Goal: Information Seeking & Learning: Learn about a topic

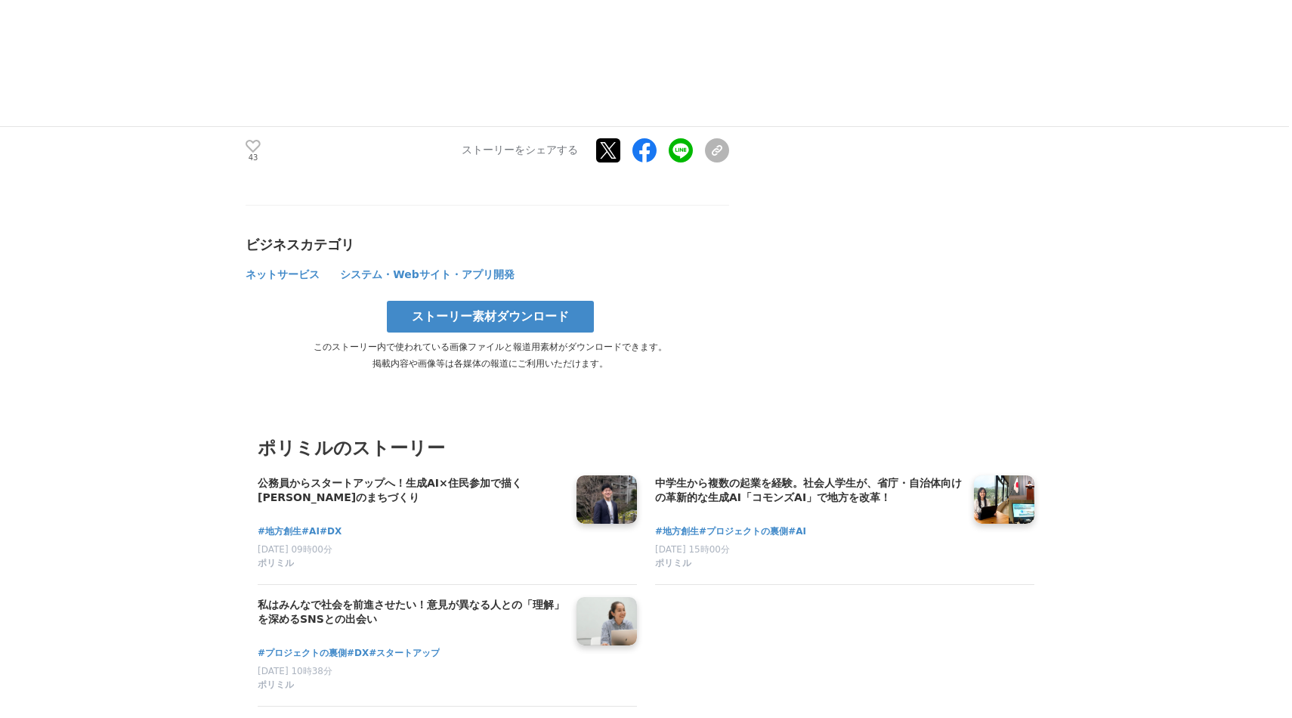
scroll to position [4999, 0]
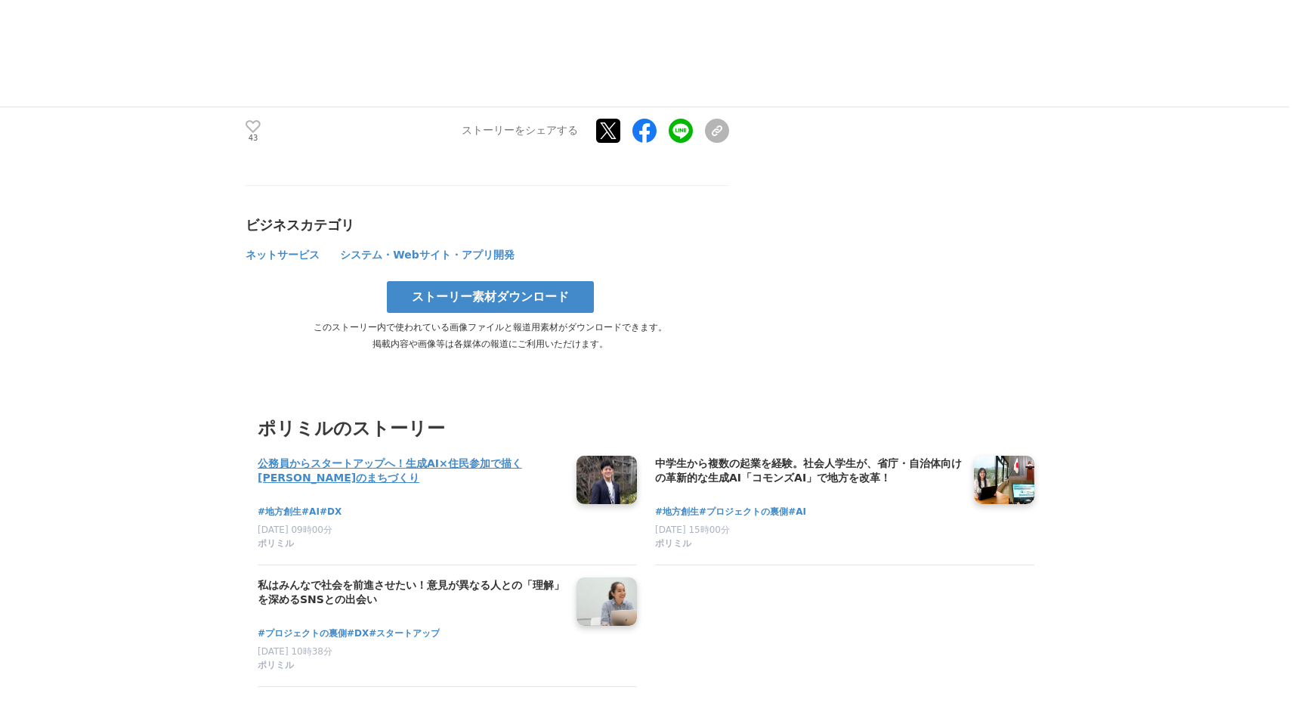
click at [330, 455] on h4 "公務員からスタートアップへ！生成AI×住民参加で描く[PERSON_NAME]のまちづくり" at bounding box center [411, 470] width 307 height 31
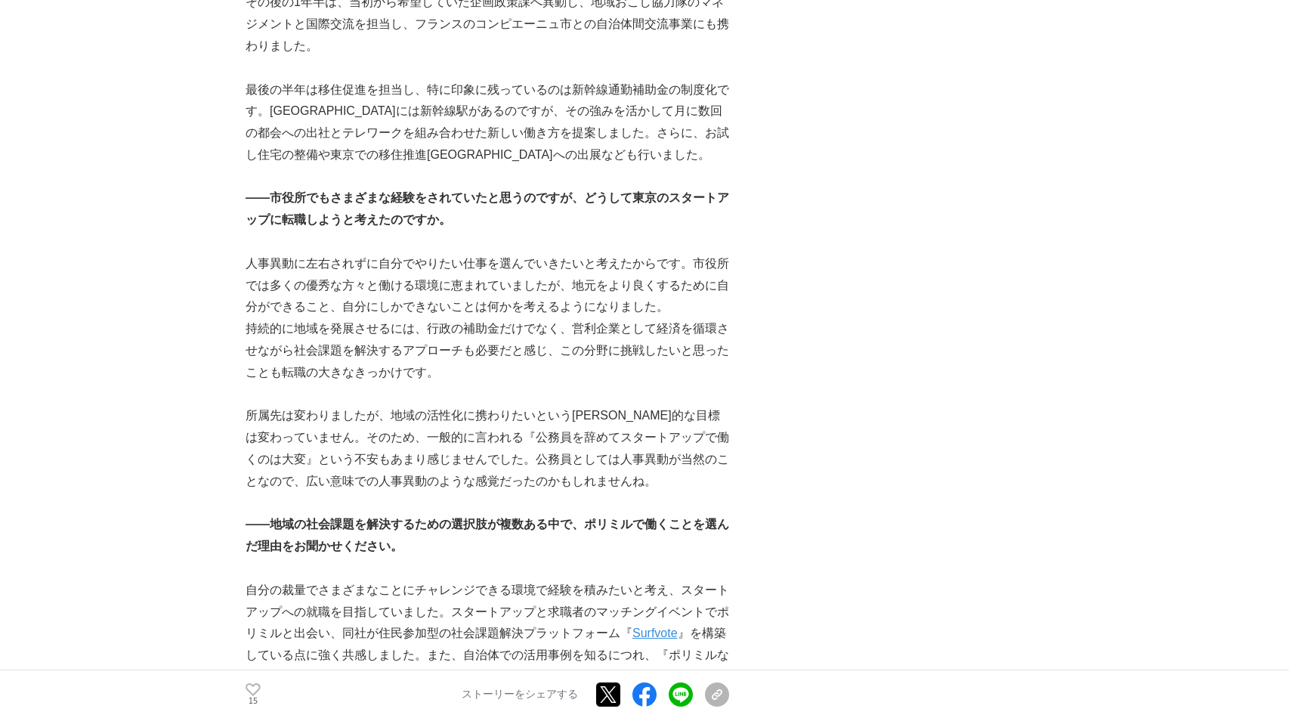
scroll to position [1531, 0]
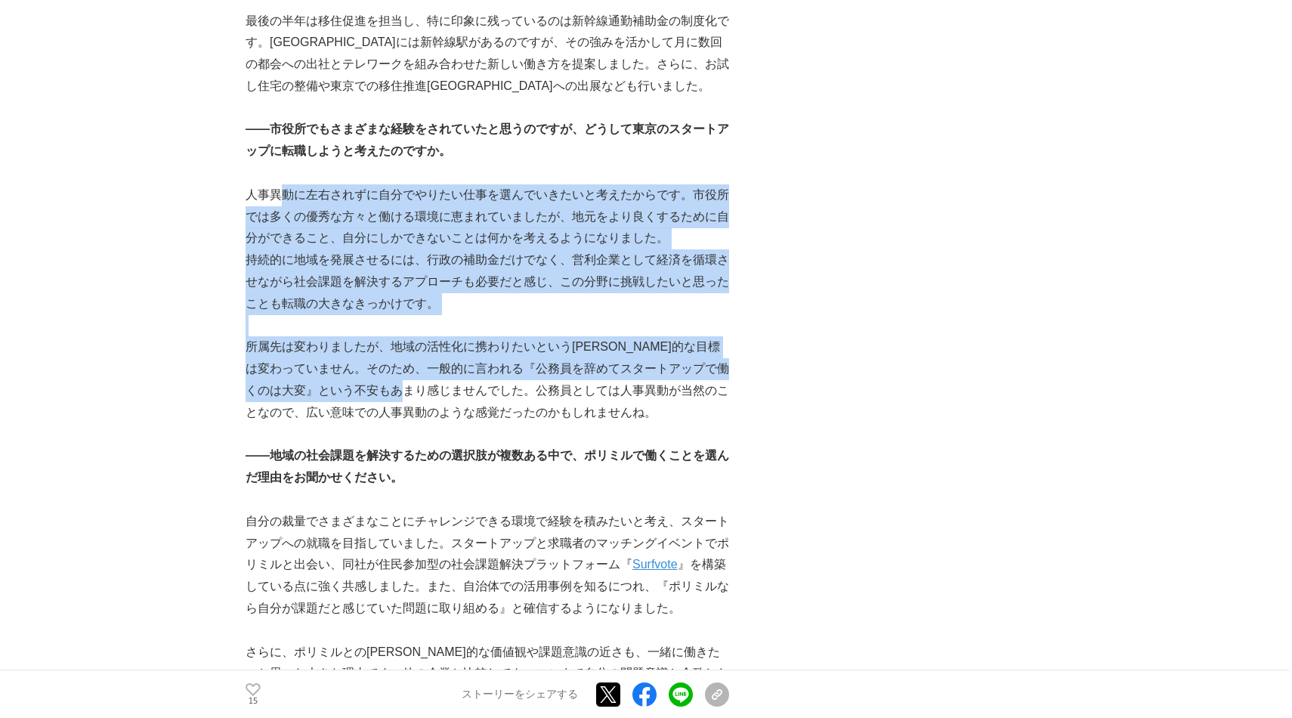
drag, startPoint x: 280, startPoint y: 193, endPoint x: 452, endPoint y: 390, distance: 261.3
click at [397, 350] on p "所属先は変わりましたが、地域の活性化に携わりたいという根本的な目標は変わっていません。そのため、一般的に言われる『公務員を辞めてスタートアップで働くのは大変』…" at bounding box center [486, 379] width 483 height 87
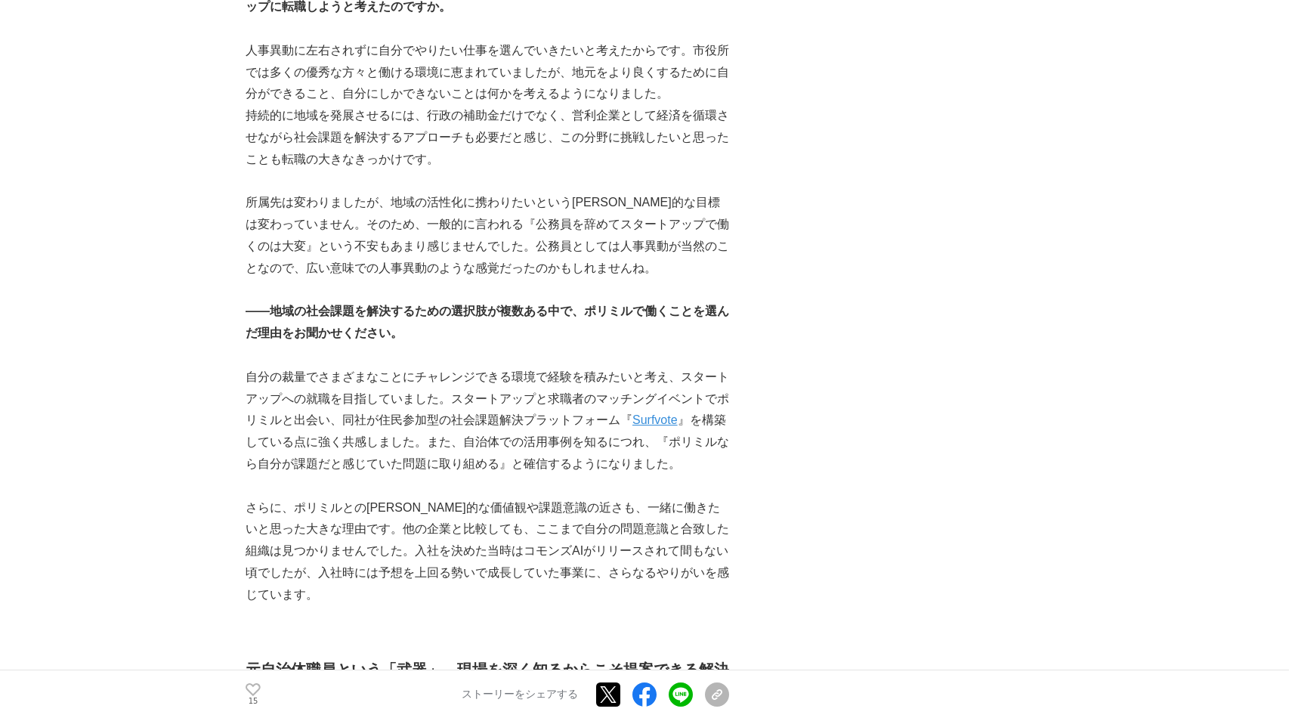
scroll to position [1699, 0]
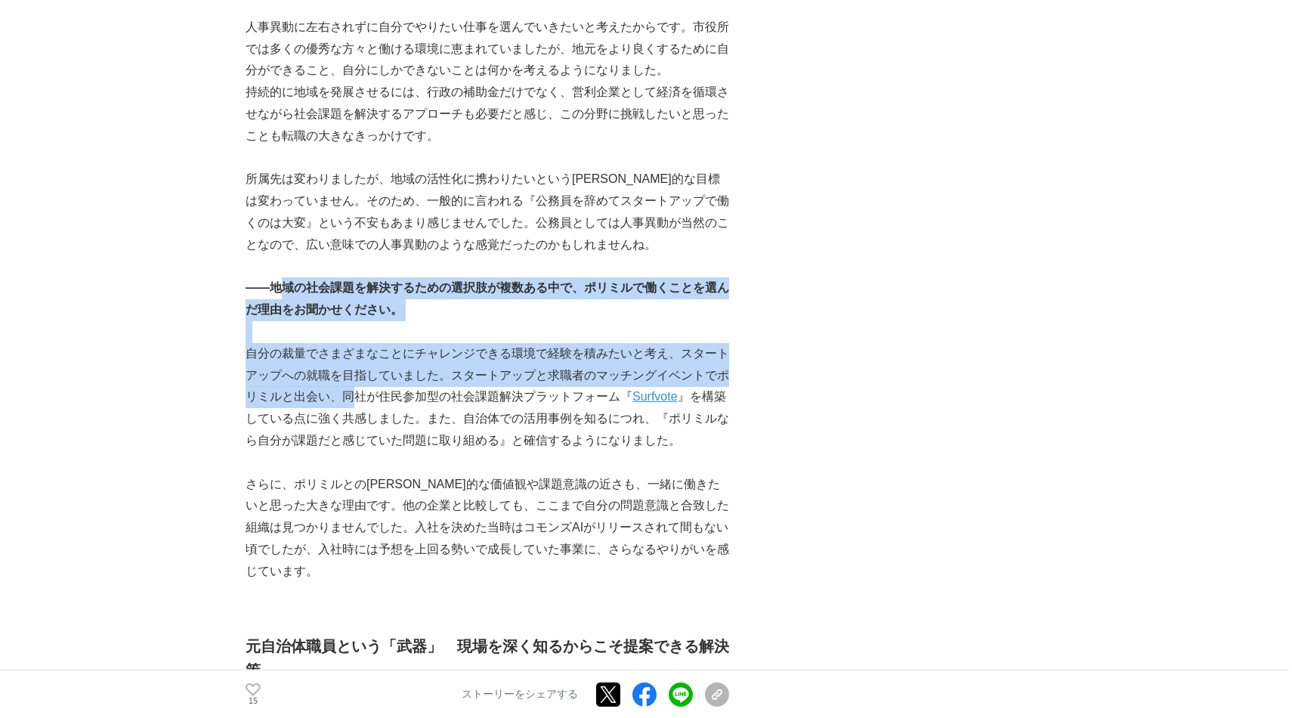
drag, startPoint x: 276, startPoint y: 288, endPoint x: 353, endPoint y: 391, distance: 129.0
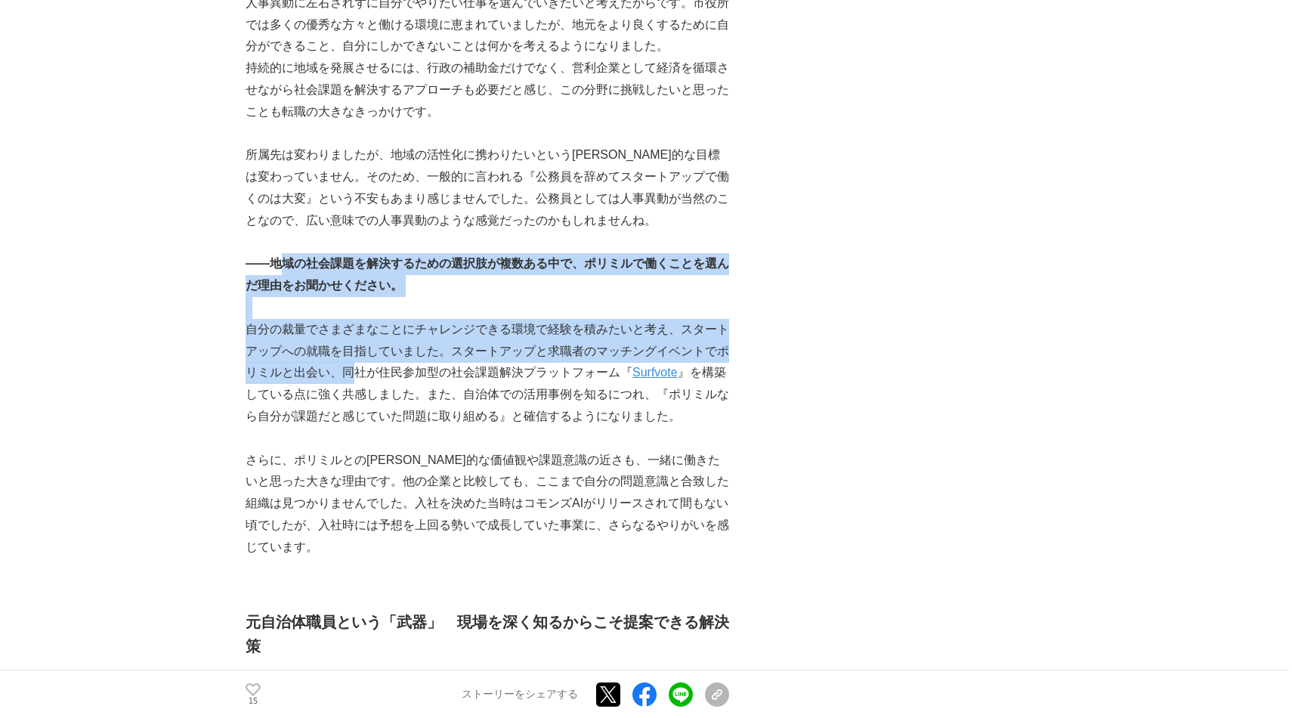
scroll to position [1779, 0]
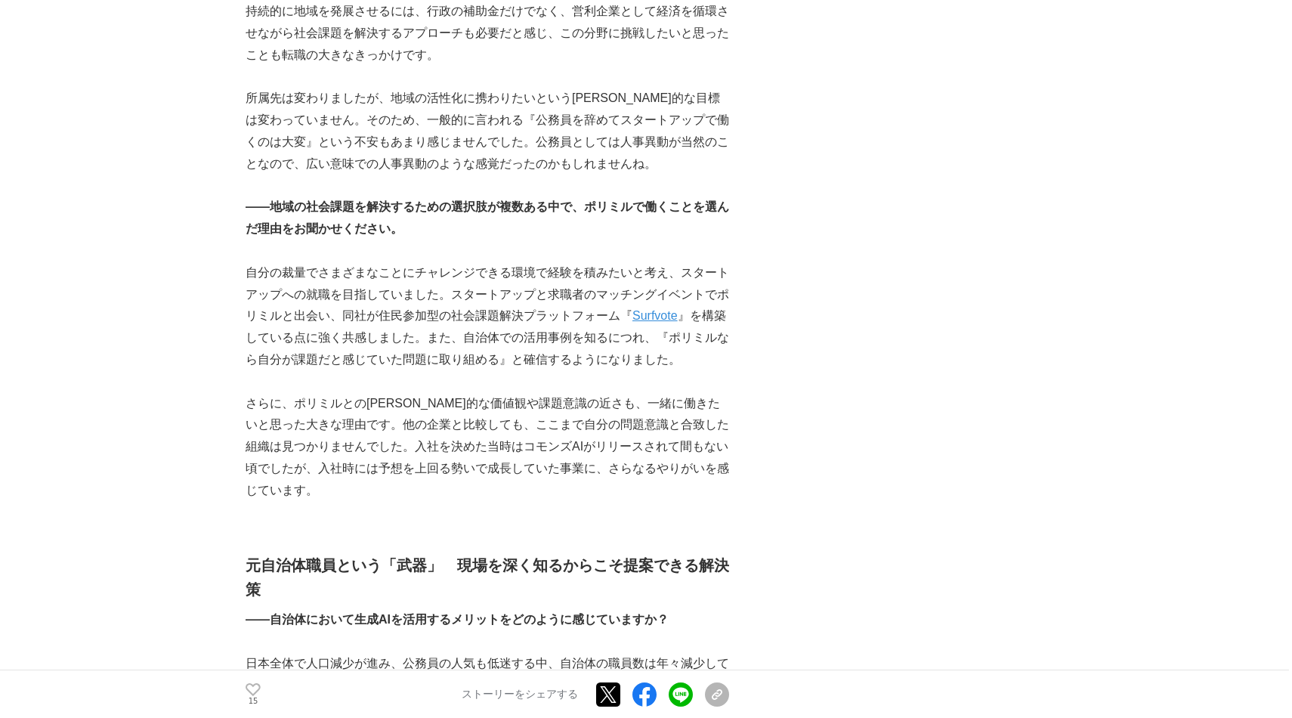
click at [341, 292] on p "自分の裁量でさまざまなことにチャレンジできる環境で経験を積みたいと考え、スタートアップへの就職を目指していました。スタートアップと求職者のマッチングイベントで…" at bounding box center [486, 316] width 483 height 109
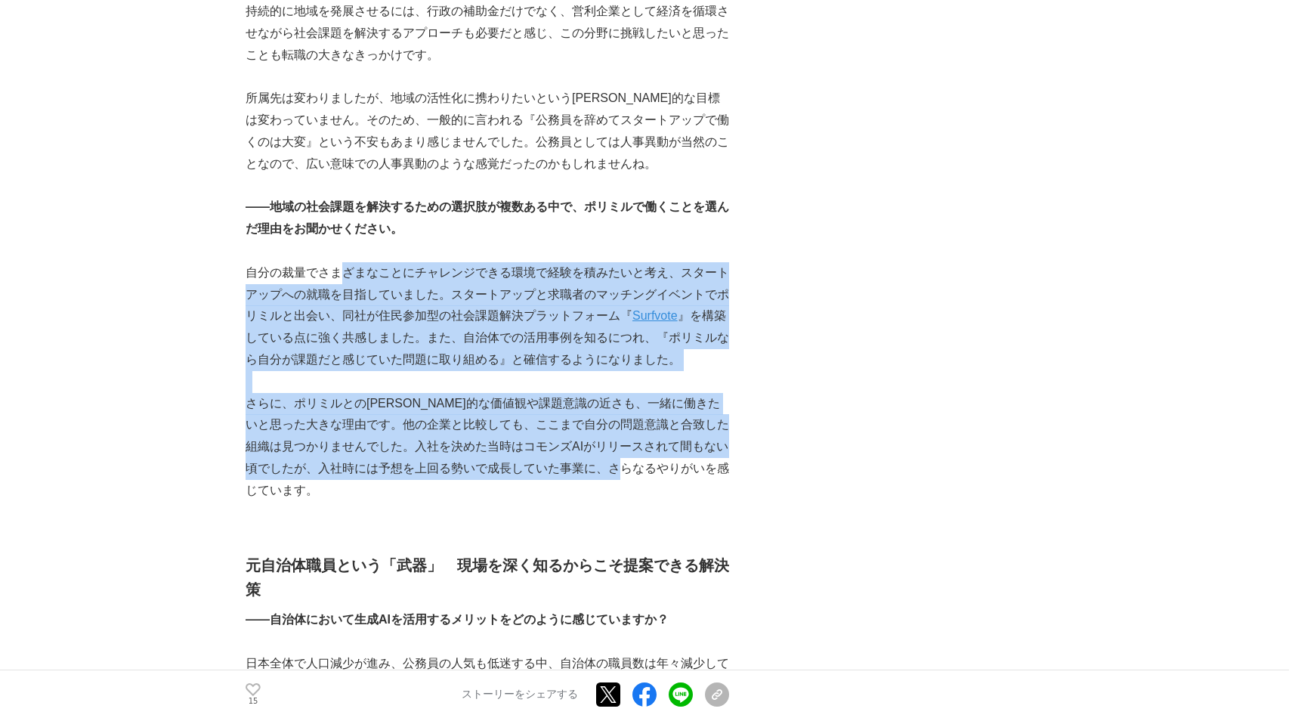
drag, startPoint x: 336, startPoint y: 279, endPoint x: 683, endPoint y: 480, distance: 400.3
click at [532, 397] on p "さらに、ポリミルとの根本的な価値観や課題意識の近さも、一緒に働きたいと思った大きな理由です。他の企業と比較しても、ここまで自分の問題意識と合致した組織は見つか…" at bounding box center [486, 447] width 483 height 109
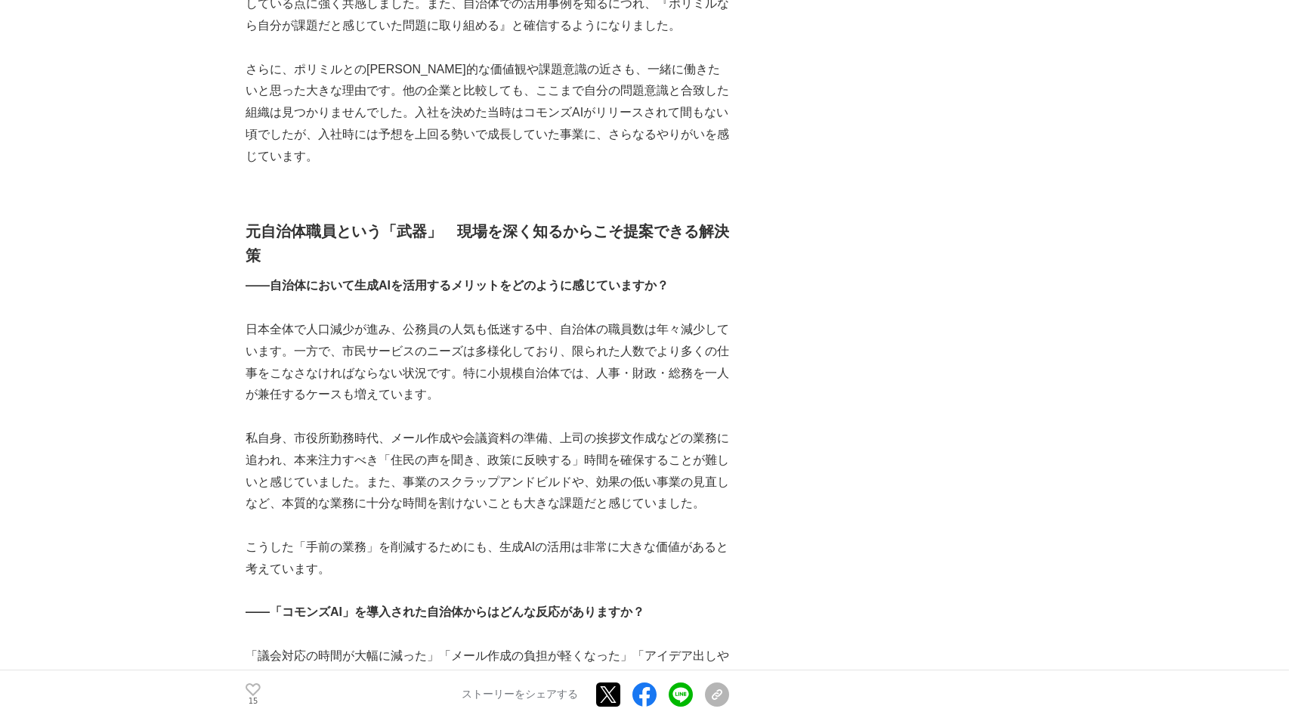
scroll to position [2148, 0]
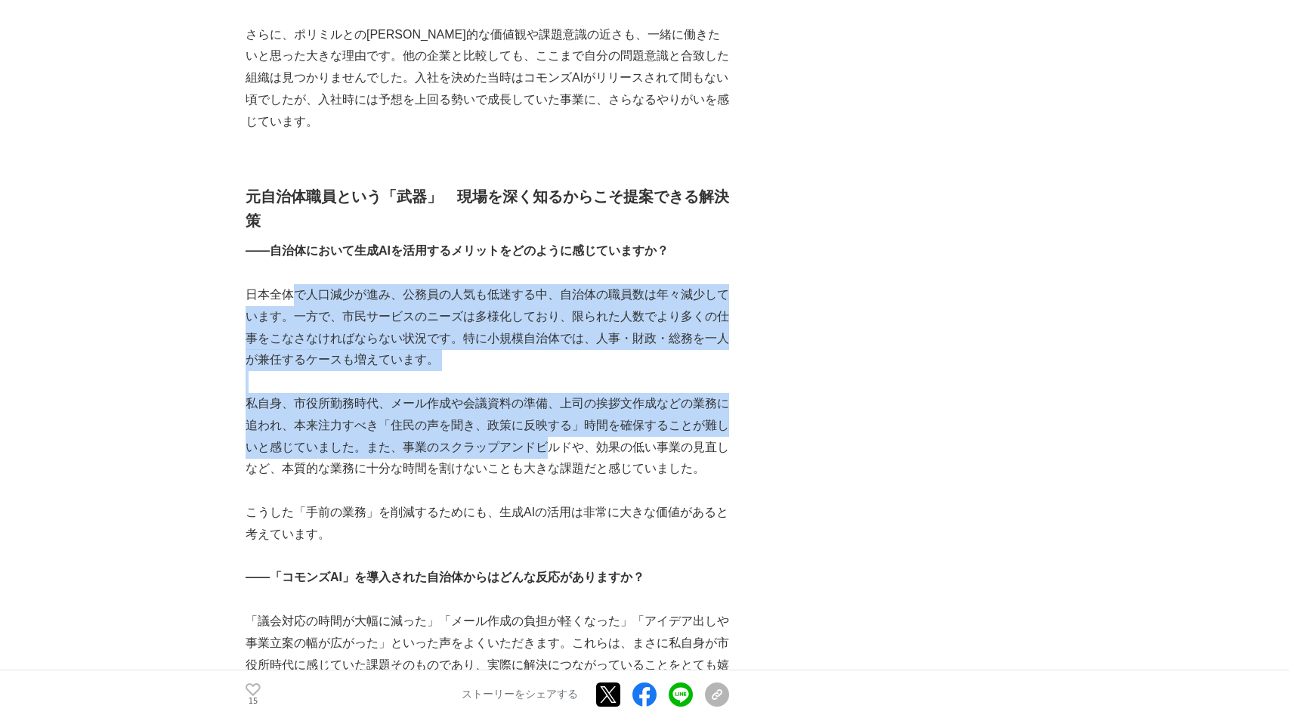
drag, startPoint x: 291, startPoint y: 270, endPoint x: 620, endPoint y: 492, distance: 397.6
click at [619, 491] on div "Polimill株式会社（以下、ポリミル）で省庁・自治体向け生成AI「 コモンズAI 」の企画・運営を担当する藤田捷太郎さん。元自治体職員の経験を活かし、入社…" at bounding box center [486, 584] width 483 height 4978
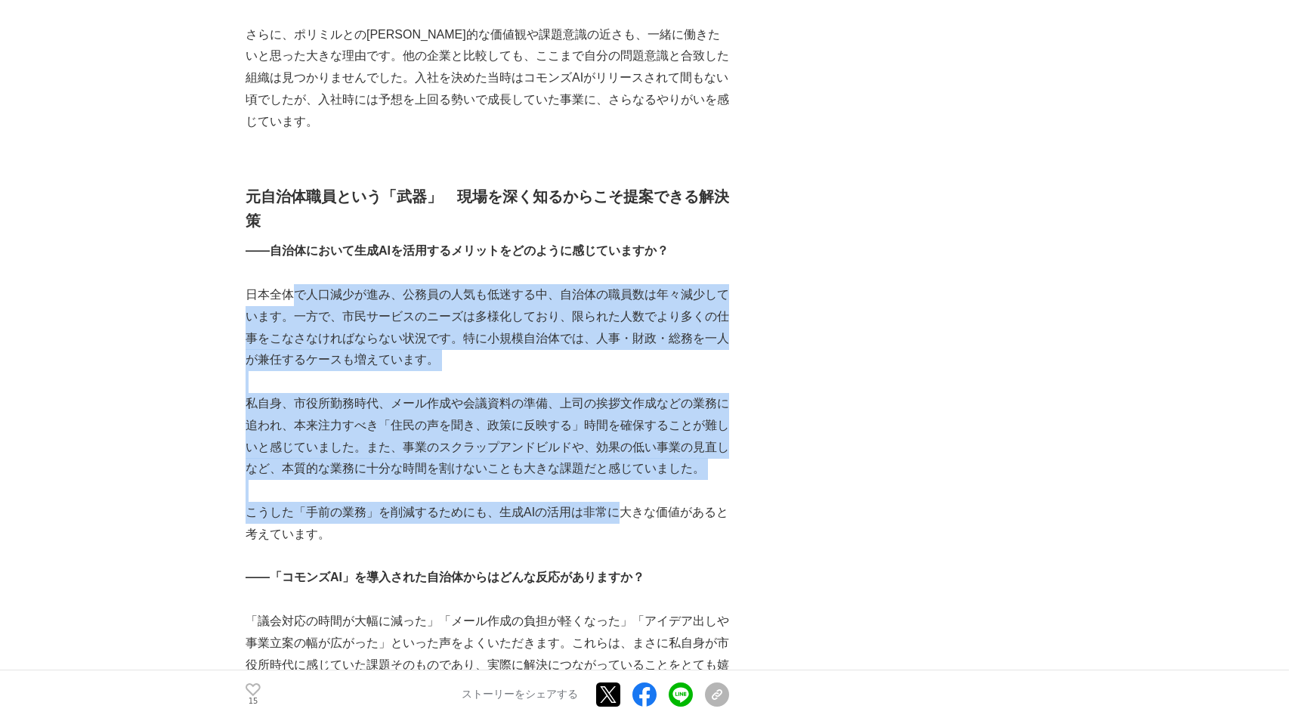
click at [560, 393] on p "私自身、市役所勤務時代、メール作成や会議資料の準備、上司の挨拶文作成などの業務に追われ、本来注力すべき「住民の声を聞き、政策に反映する」時間を確保することが難…" at bounding box center [486, 436] width 483 height 87
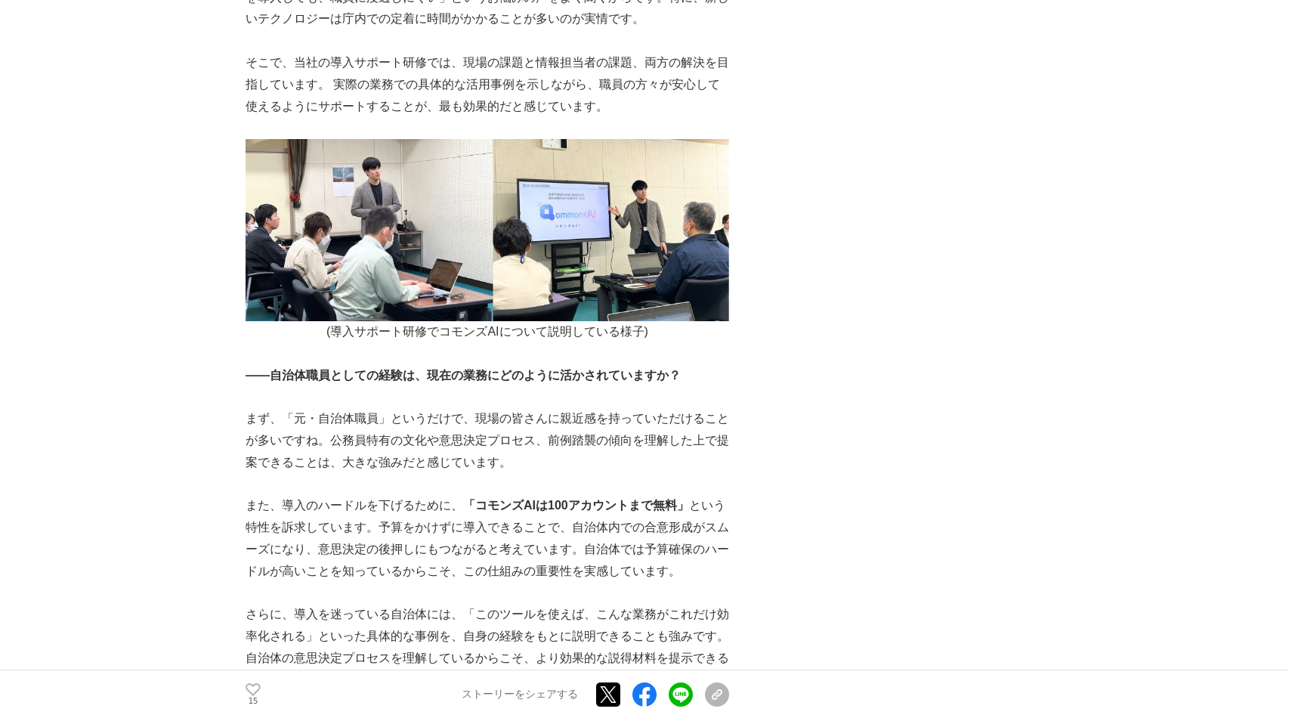
scroll to position [2984, 0]
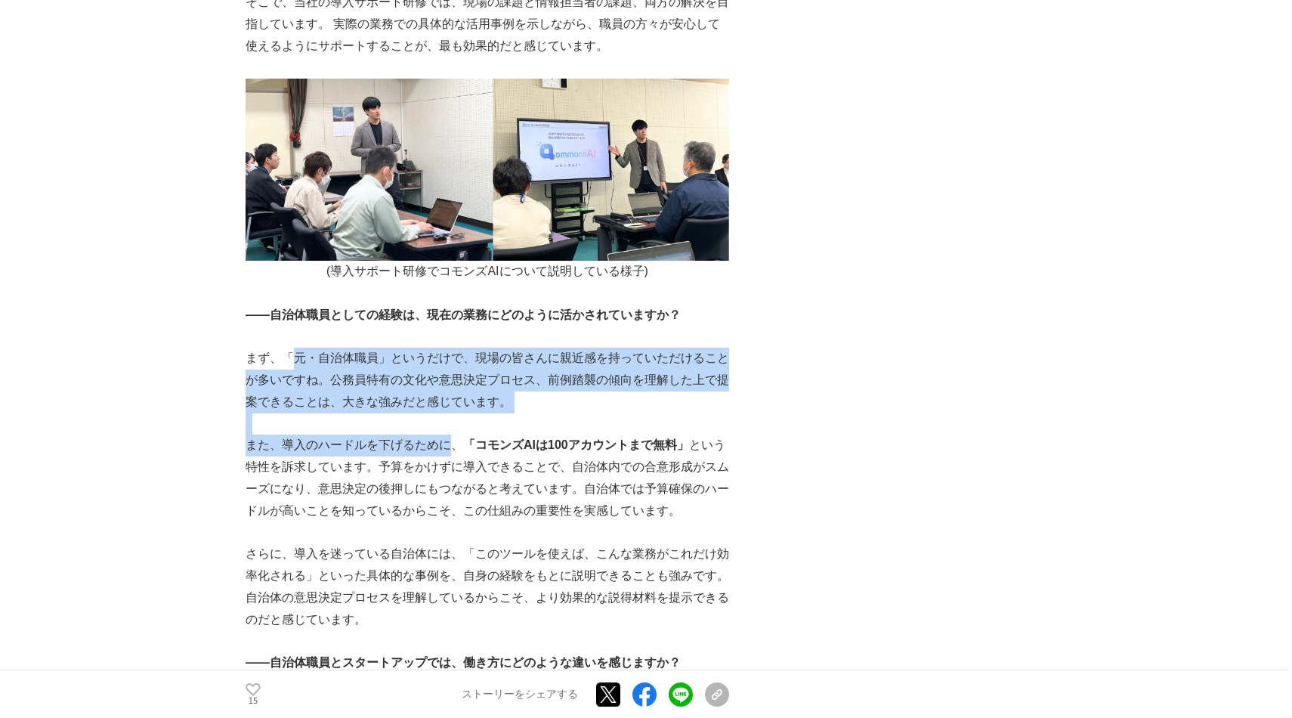
drag, startPoint x: 284, startPoint y: 332, endPoint x: 447, endPoint y: 431, distance: 191.2
click at [386, 387] on p "まず、「元・自治体職員」というだけで、現場の皆さんに親近感を持っていただけることが多いですね。公務員特有の文化や意思決定プロセス、前例踏襲の傾向を理解した上で…" at bounding box center [486, 379] width 483 height 65
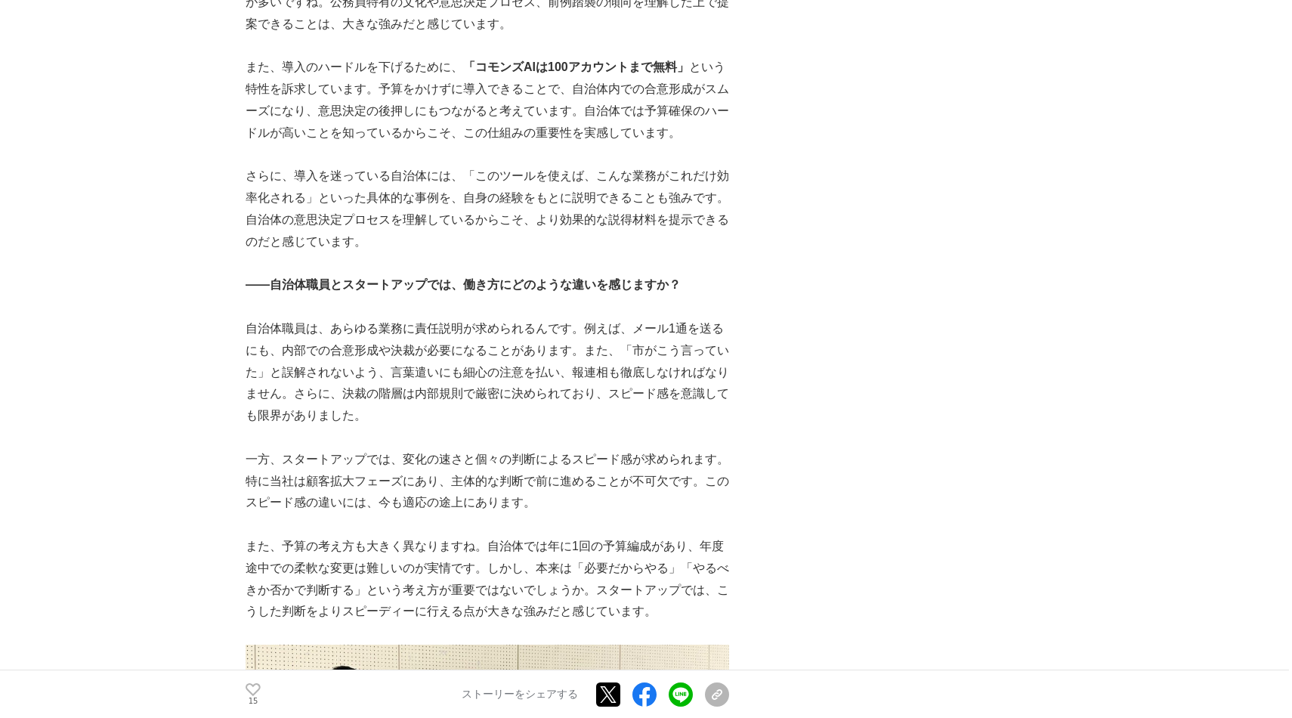
scroll to position [3392, 0]
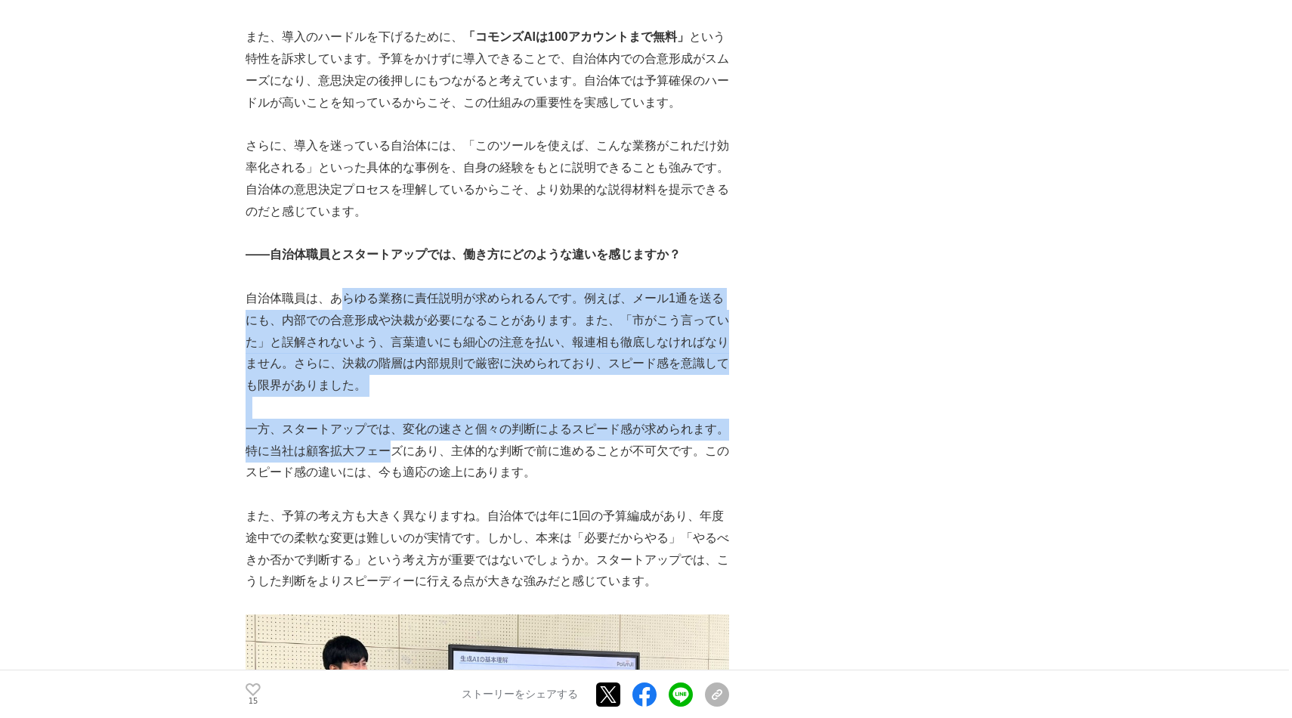
drag, startPoint x: 344, startPoint y: 275, endPoint x: 388, endPoint y: 434, distance: 165.3
click at [358, 332] on p "自治体職員は、あらゆる業務に責任説明が求められるんです。例えば、メール1通を送るにも、内部での合意形成や決裁が必要になることがあります。また、「市がこう言って…" at bounding box center [486, 342] width 483 height 109
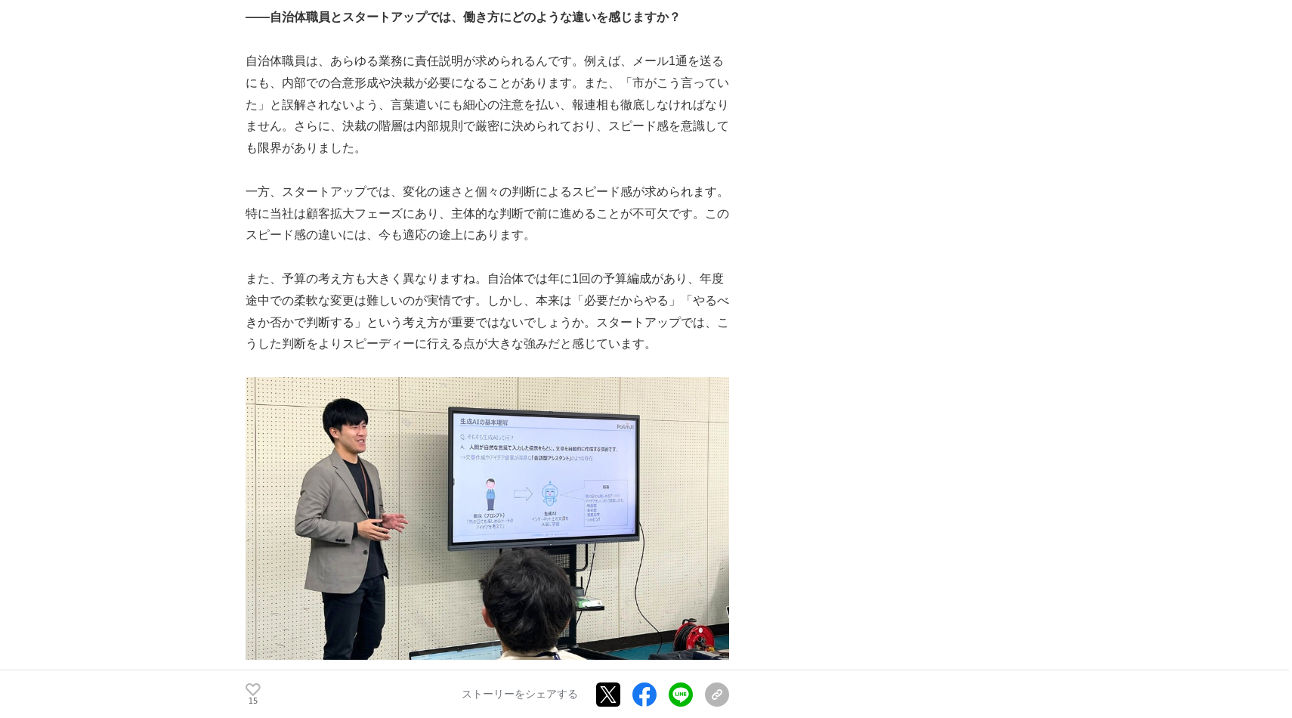
scroll to position [3631, 0]
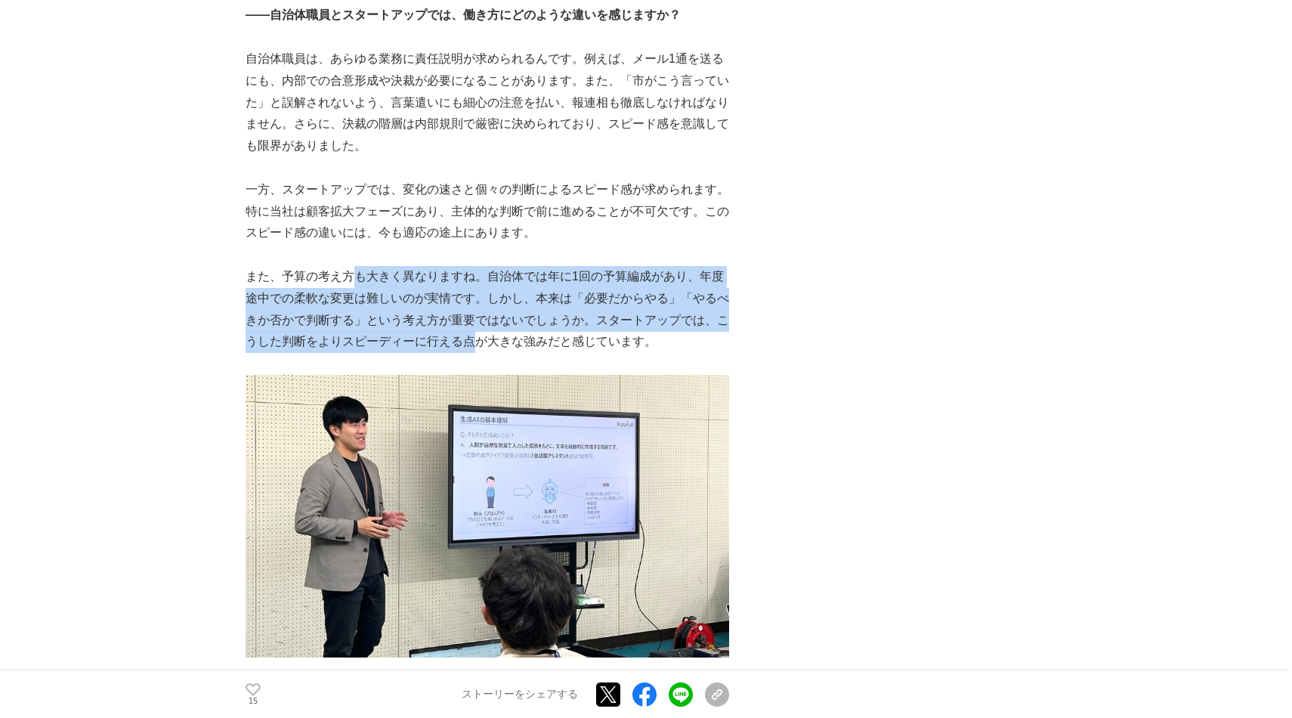
drag, startPoint x: 353, startPoint y: 246, endPoint x: 471, endPoint y: 320, distance: 139.1
click at [471, 320] on p "また、予算の考え方も大きく異なりますね。自治体では年に1回の予算編成があり、年度途中での柔軟な変更は難しいのが実情です。しかし、本来は「必要だからやる」「やる…" at bounding box center [486, 309] width 483 height 87
click at [403, 279] on p "また、予算の考え方も大きく異なりますね。自治体では年に1回の予算編成があり、年度途中での柔軟な変更は難しいのが実情です。しかし、本来は「必要だからやる」「やる…" at bounding box center [486, 309] width 483 height 87
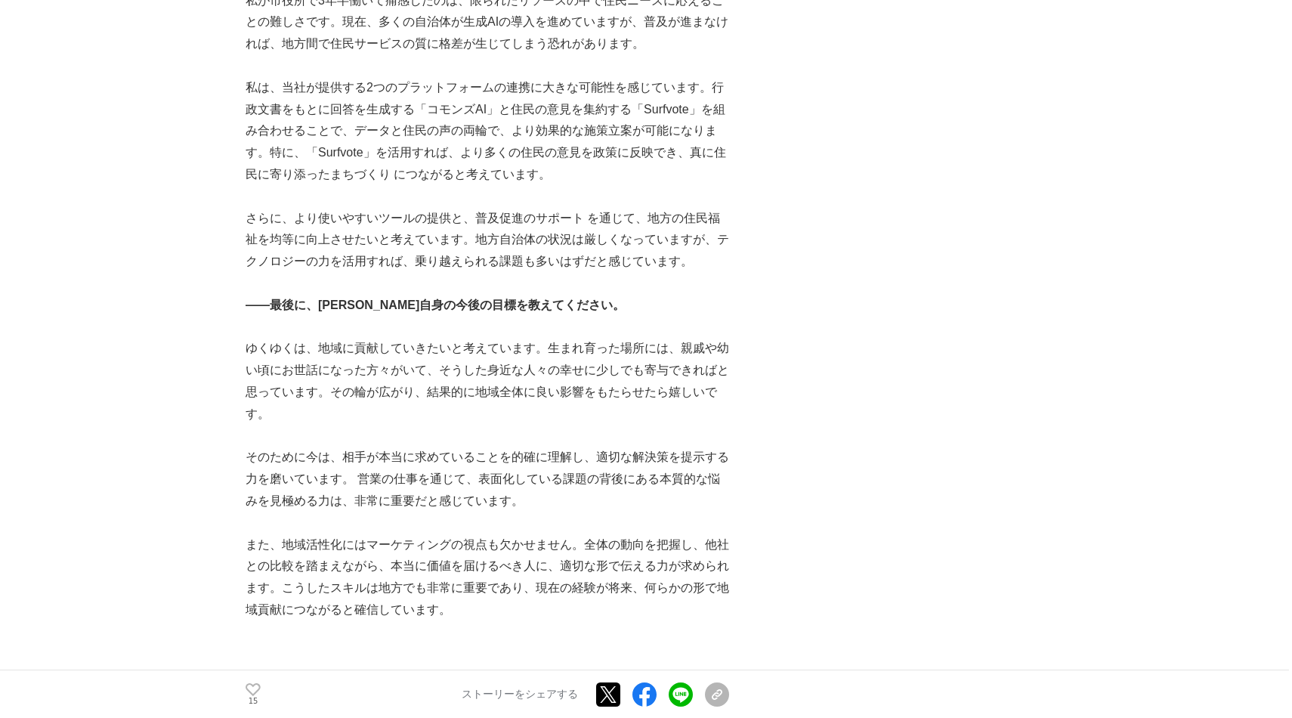
scroll to position [4505, 0]
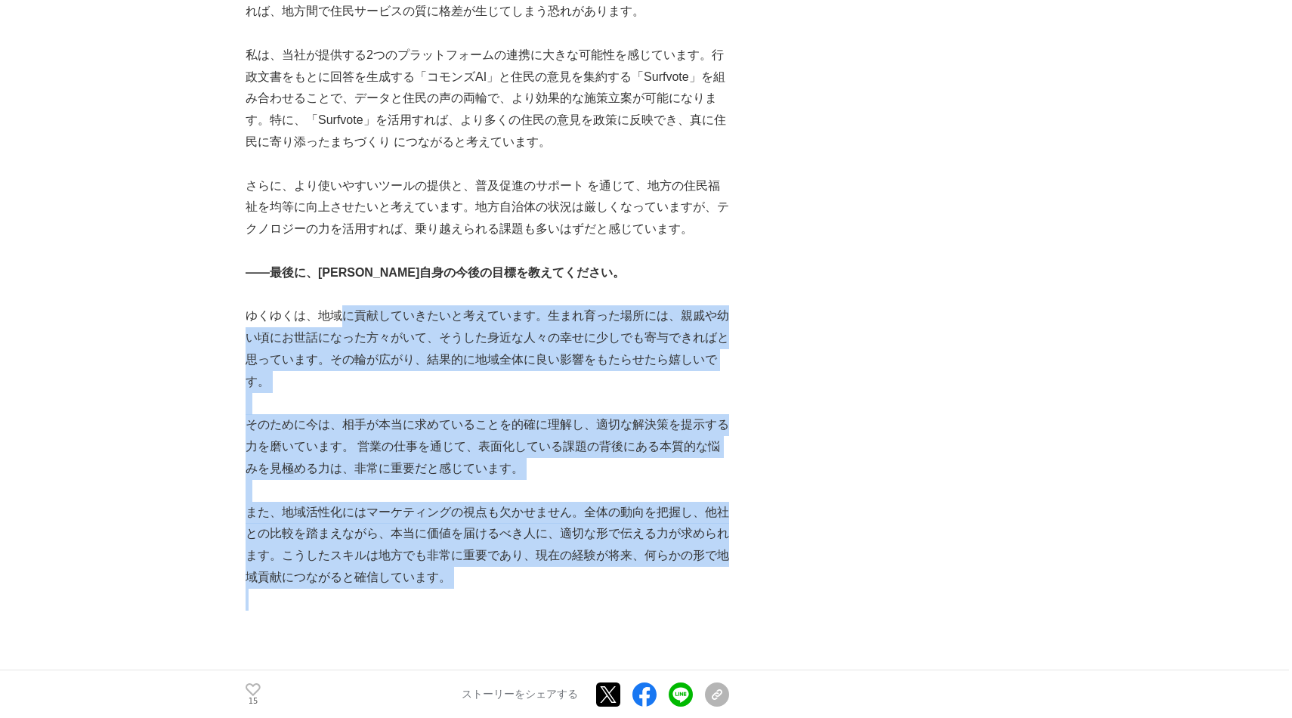
drag, startPoint x: 341, startPoint y: 293, endPoint x: 480, endPoint y: 575, distance: 314.5
click at [437, 537] on p "また、地域活性化にはマーケティングの視点も欠かせません。全体の動向を把握し、他社との比較を踏まえながら、本当に価値を届けるべき人に、適切な形で伝える力が求めら…" at bounding box center [486, 545] width 483 height 87
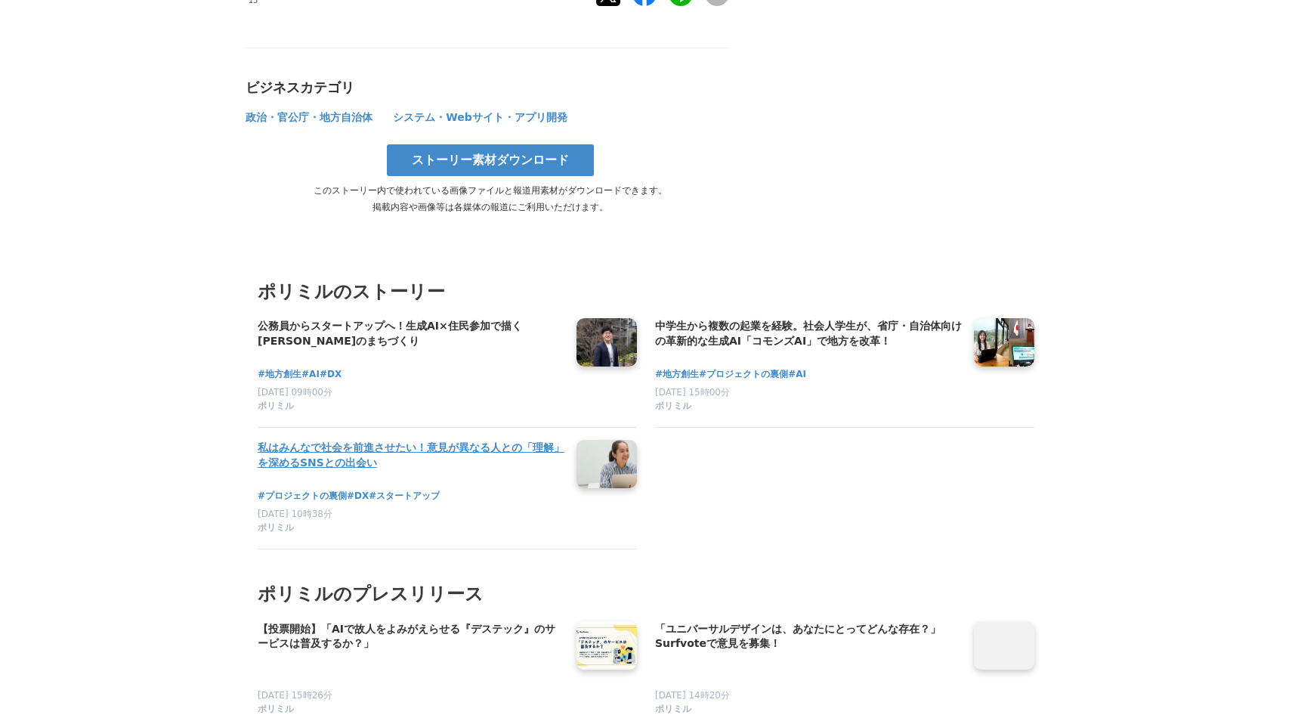
scroll to position [5339, 0]
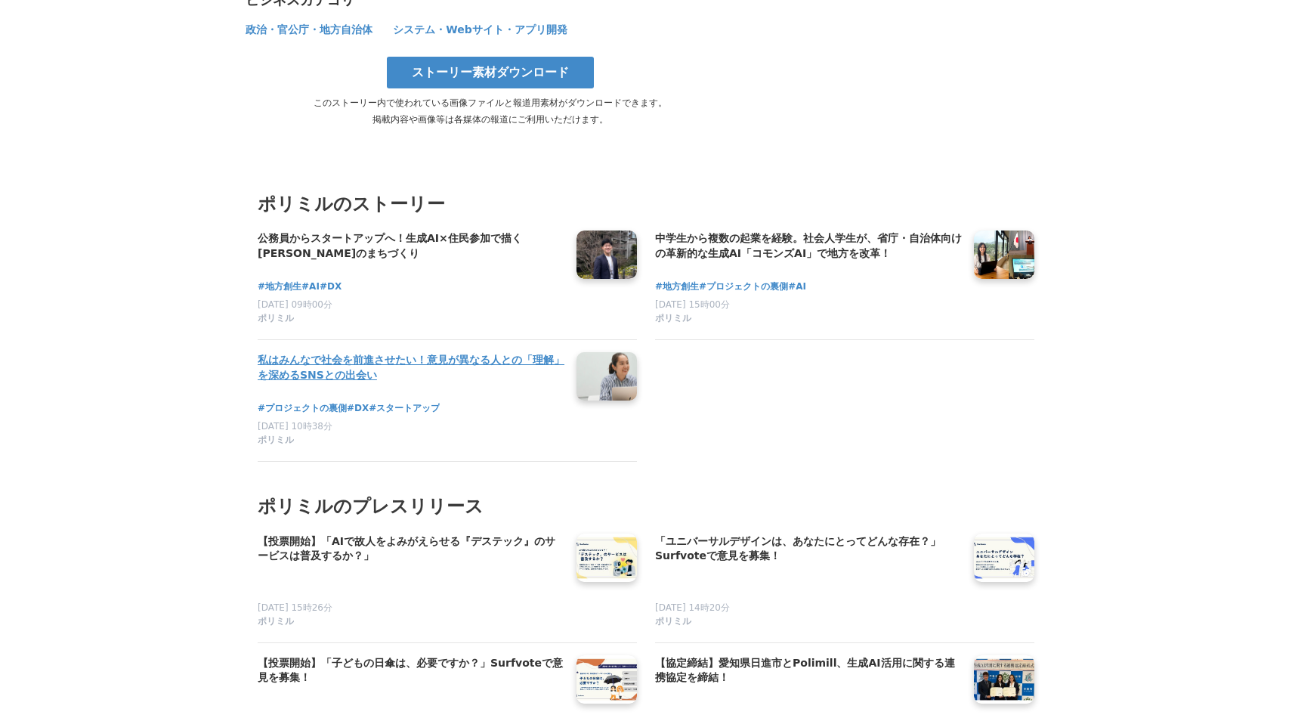
click at [365, 353] on h4 "私はみんなで社会を前進させたい！意見が異なる人との「理解」を深めるSNSとの出会い" at bounding box center [411, 367] width 307 height 31
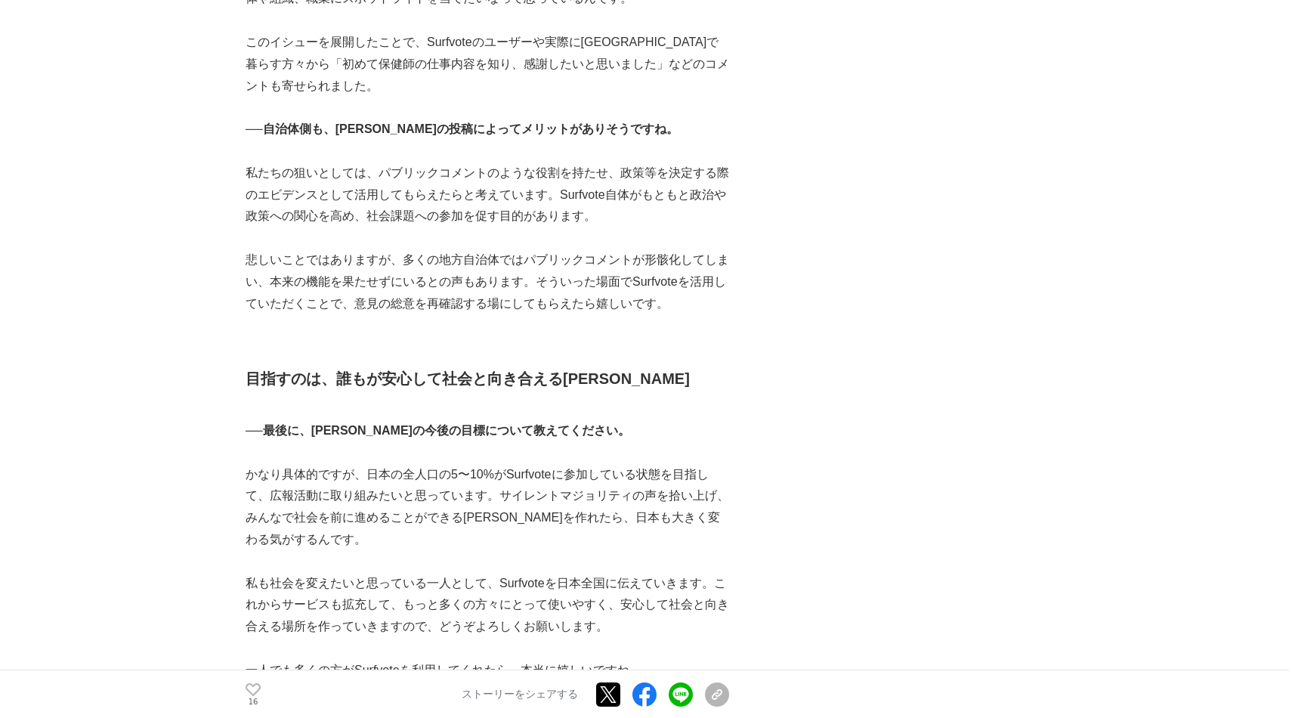
scroll to position [5875, 0]
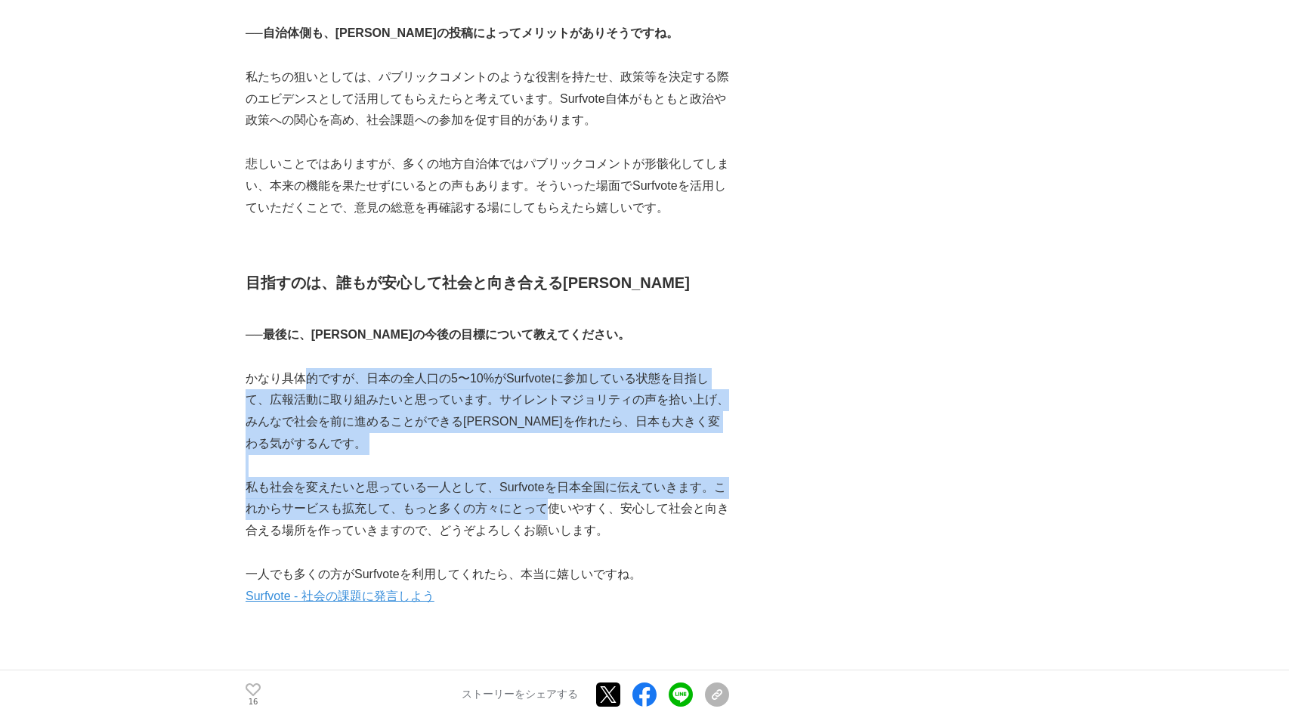
drag, startPoint x: 301, startPoint y: 277, endPoint x: 549, endPoint y: 413, distance: 283.2
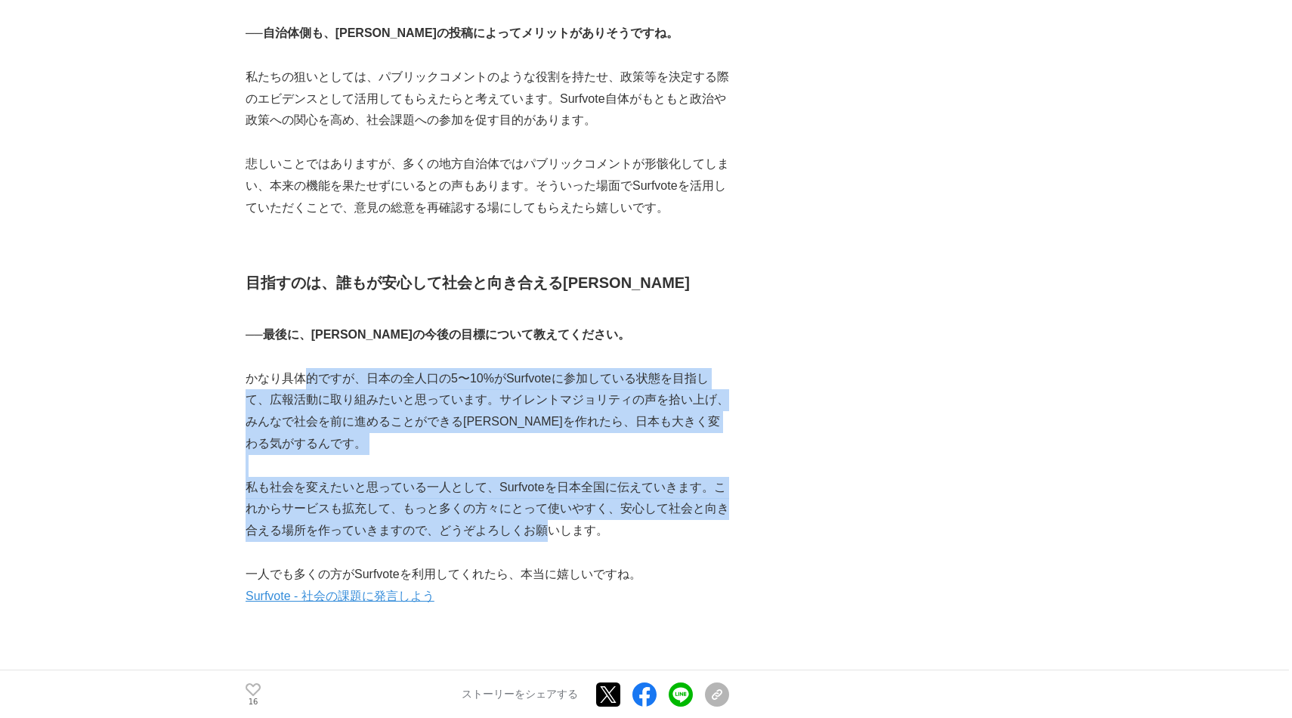
click at [400, 368] on p "かなり具体的ですが、日本の全人口の5〜10%がSurfvoteに参加している状態を目指して、広報活動に取り組みたいと思っています。サイレントマジョリティの声を…" at bounding box center [486, 411] width 483 height 87
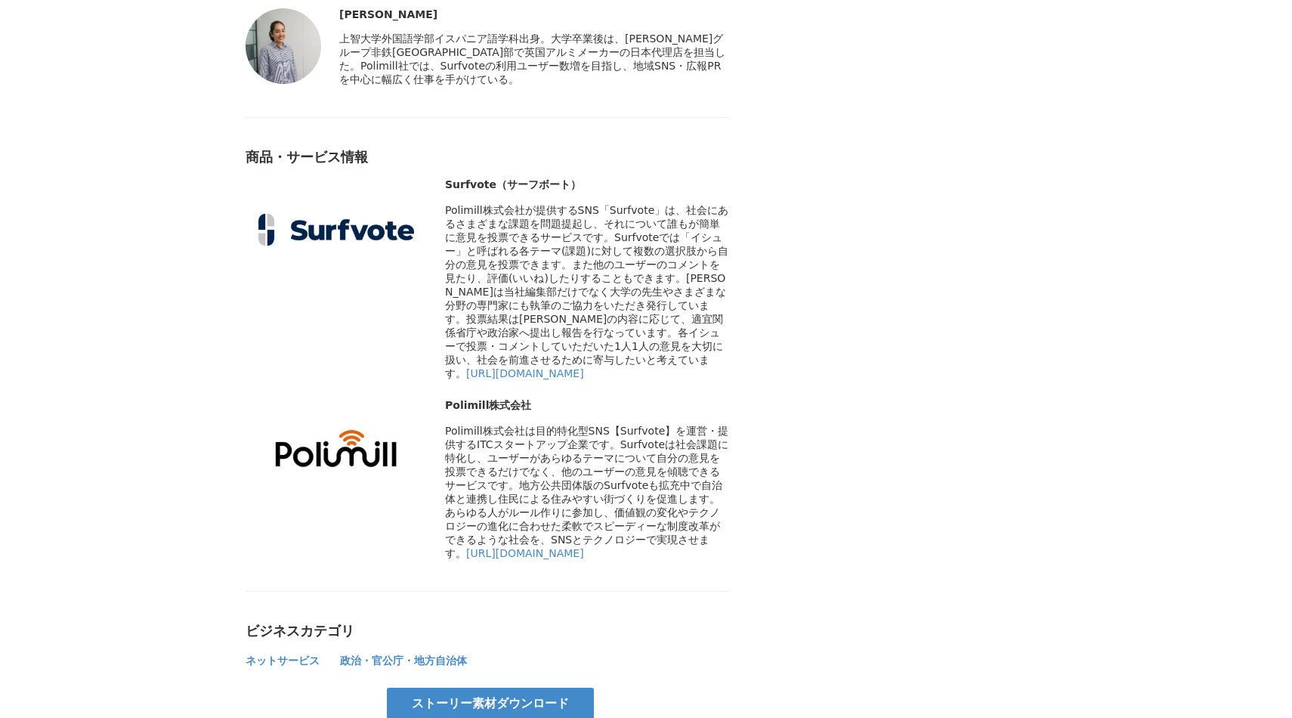
scroll to position [6653, 0]
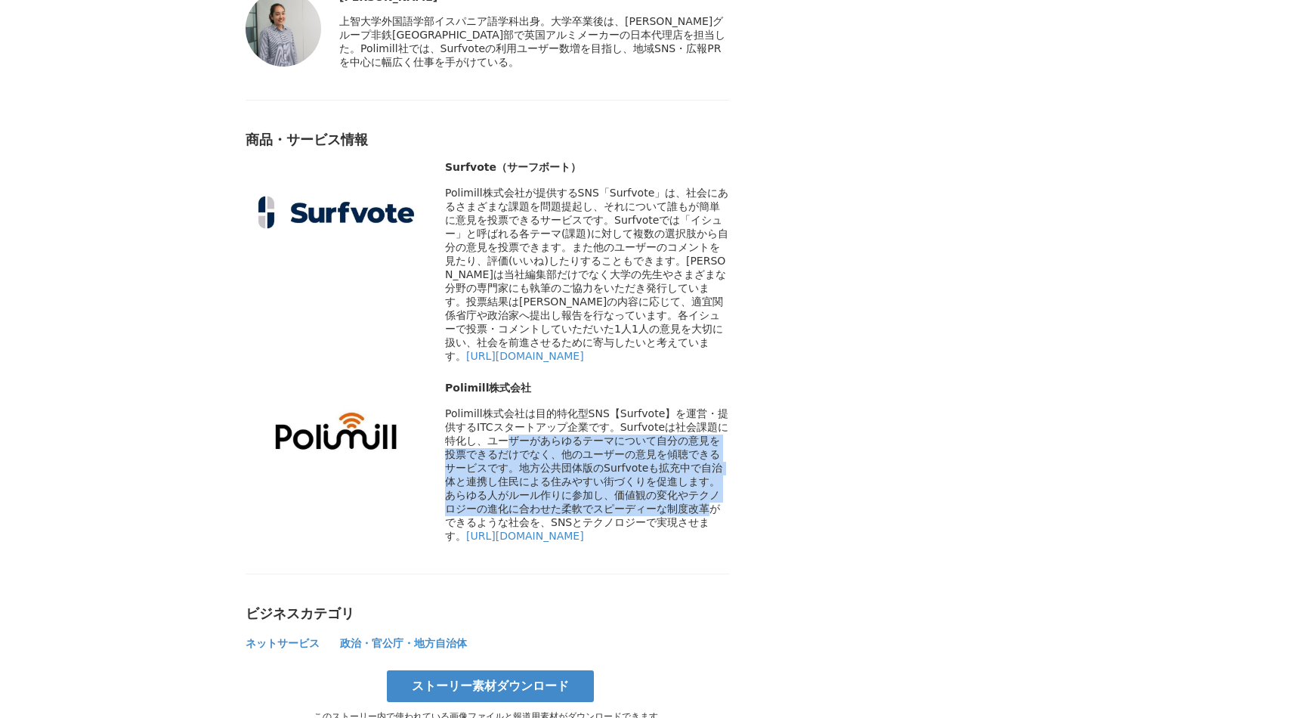
drag, startPoint x: 486, startPoint y: 343, endPoint x: 557, endPoint y: 416, distance: 102.0
click at [557, 416] on span "Polimill株式会社は目的特化型SNS【Surfvote】を運営・提供するITCスタートアップ企業です。Surfvoteは社会課題に特化し、ユーザーがあら…" at bounding box center [586, 474] width 283 height 134
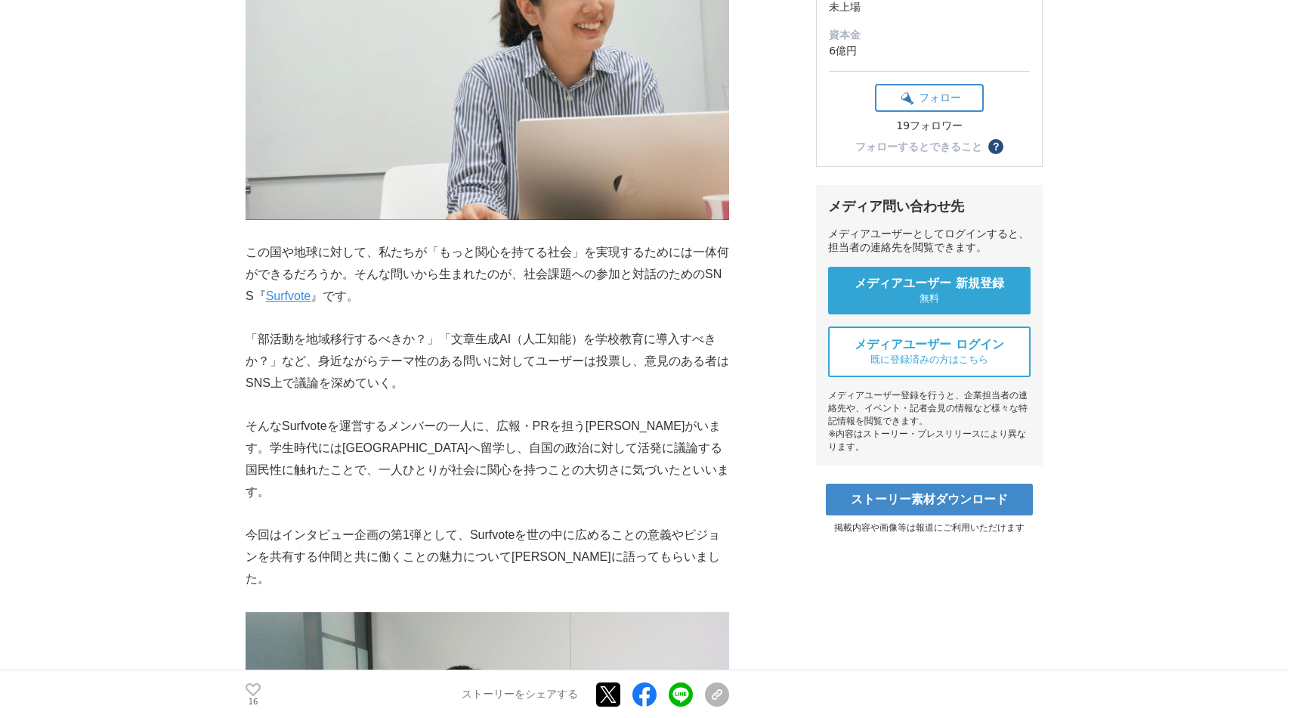
scroll to position [0, 0]
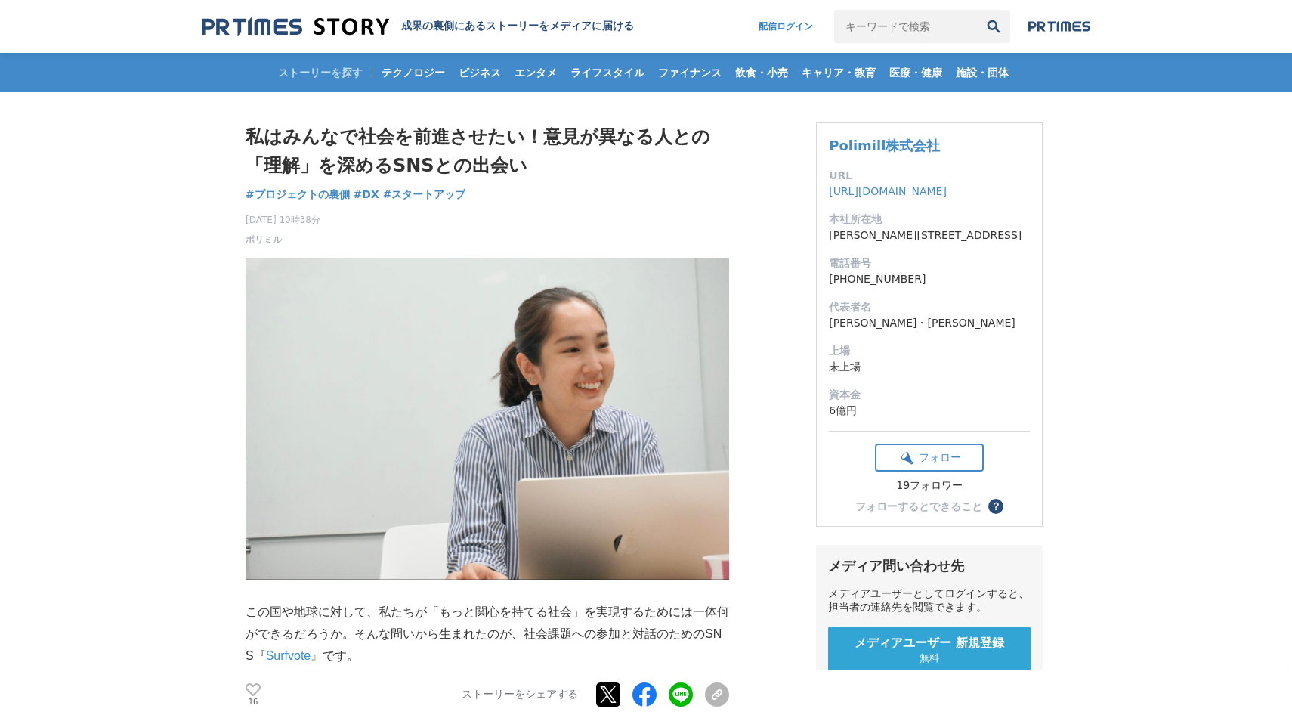
click at [311, 28] on img at bounding box center [295, 27] width 187 height 20
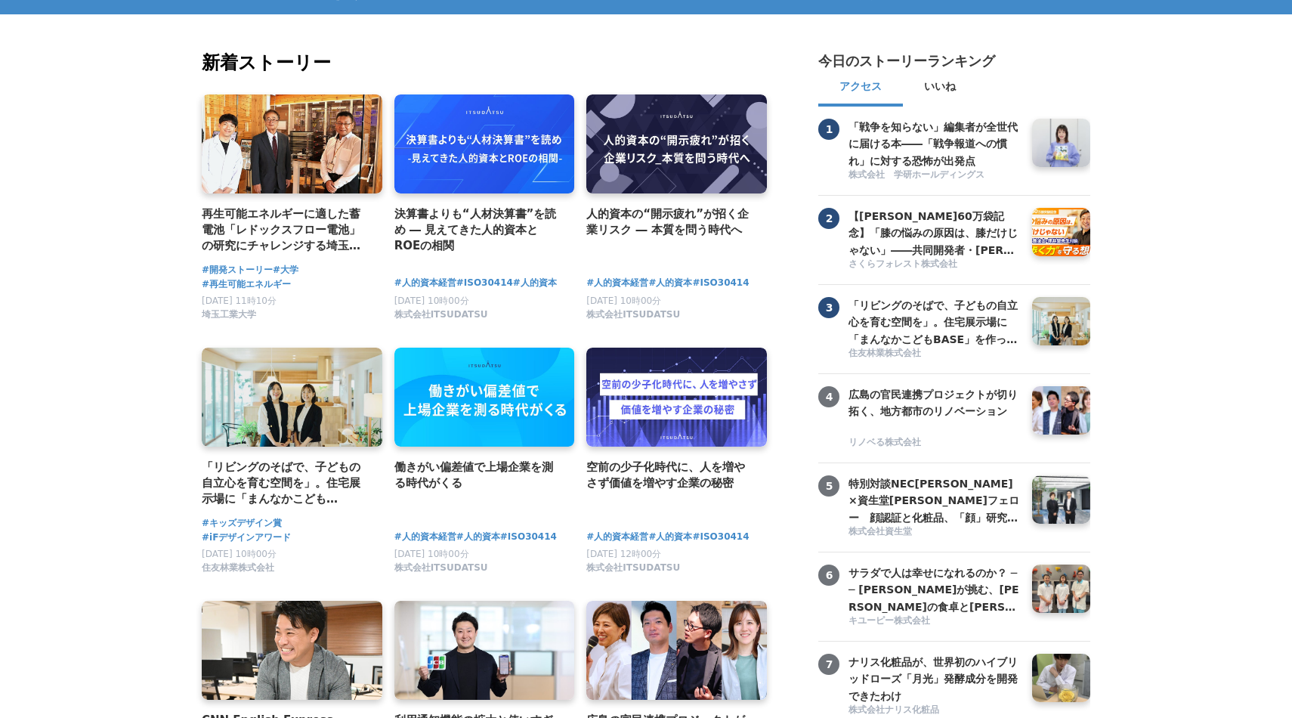
scroll to position [190, 0]
